Goal: Transaction & Acquisition: Subscribe to service/newsletter

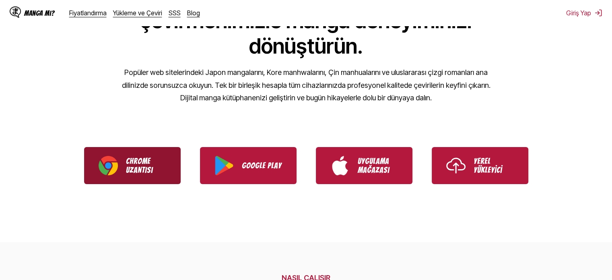
click at [157, 158] on p "Chrome Uzantısı" at bounding box center [146, 165] width 40 height 18
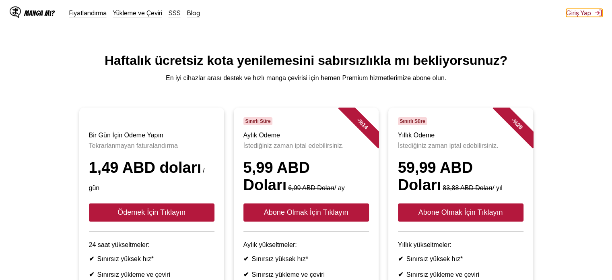
click at [586, 11] on font "Giriş Yap" at bounding box center [578, 13] width 25 height 8
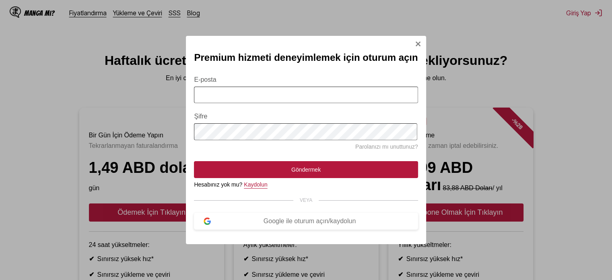
click at [255, 187] on font "Kaydolun" at bounding box center [255, 184] width 23 height 6
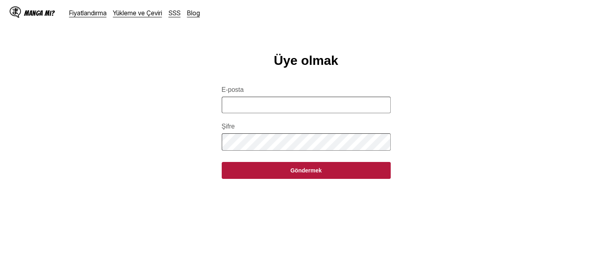
click at [271, 113] on input "E-posta" at bounding box center [306, 105] width 169 height 16
click at [270, 113] on input "E-posta" at bounding box center [306, 105] width 169 height 16
type input "**********"
click at [212, 150] on main "**********" at bounding box center [306, 179] width 612 height 252
click at [203, 152] on main "**********" at bounding box center [306, 179] width 612 height 252
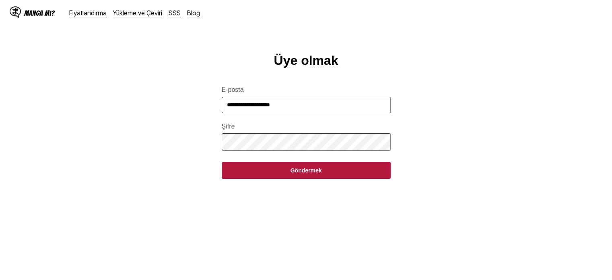
click at [222, 162] on button "Göndermek" at bounding box center [306, 170] width 169 height 17
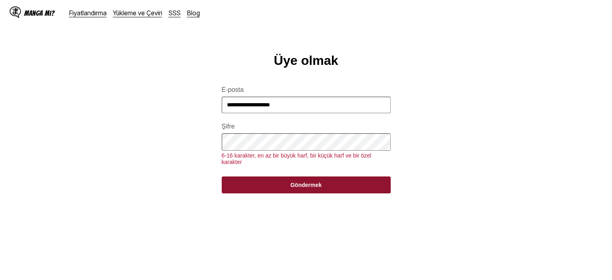
click at [298, 188] on font "Göndermek" at bounding box center [305, 184] width 31 height 6
click at [297, 188] on font "Göndermek" at bounding box center [305, 184] width 31 height 6
click at [325, 187] on button "Göndermek" at bounding box center [306, 184] width 169 height 17
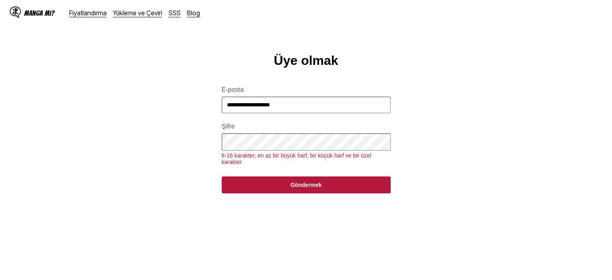
click at [247, 180] on form "**********" at bounding box center [306, 134] width 169 height 116
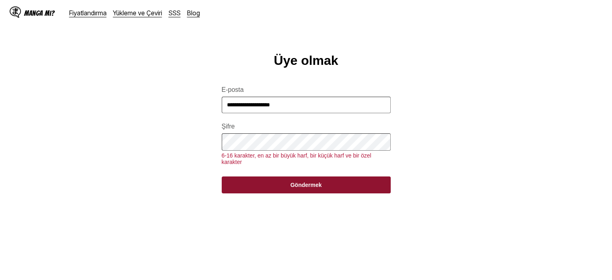
click at [254, 187] on button "Göndermek" at bounding box center [306, 184] width 169 height 17
click at [321, 193] on button "Göndermek" at bounding box center [306, 184] width 169 height 17
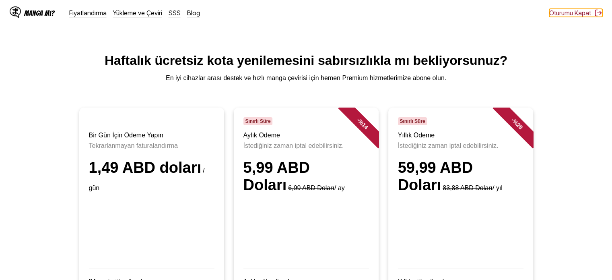
click at [587, 12] on font "Oturumu Kapat" at bounding box center [570, 13] width 42 height 8
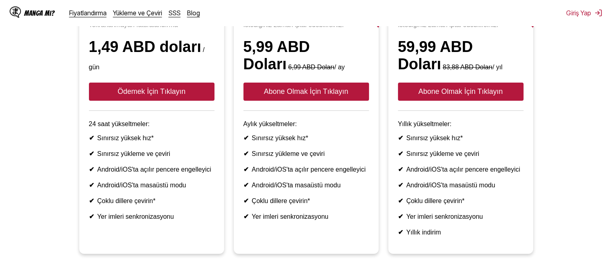
scroll to position [80, 0]
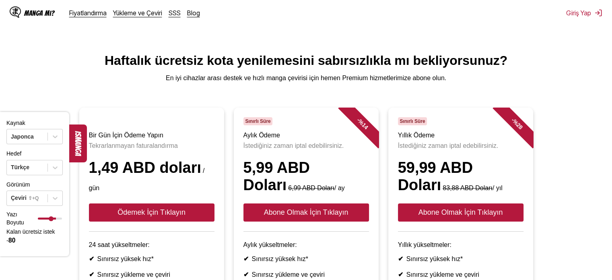
click at [35, 14] on font "Manga mı?" at bounding box center [39, 13] width 31 height 8
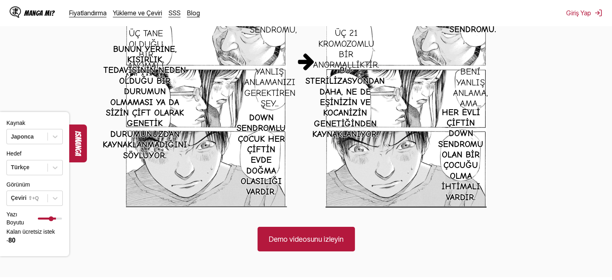
scroll to position [563, 0]
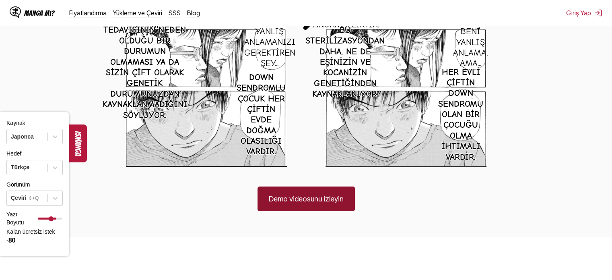
click at [322, 200] on font "Demo videosunu izleyin" at bounding box center [306, 198] width 75 height 8
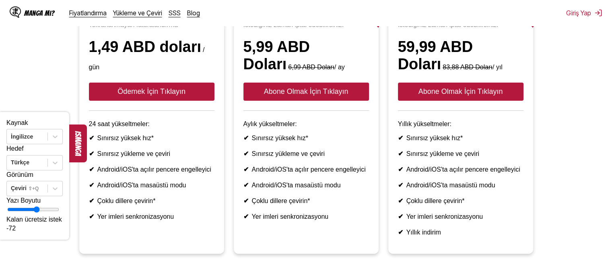
scroll to position [80, 0]
